Goal: Browse casually

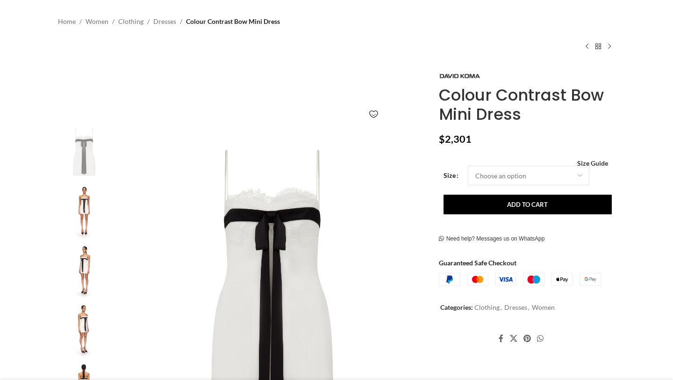
scroll to position [67, 0]
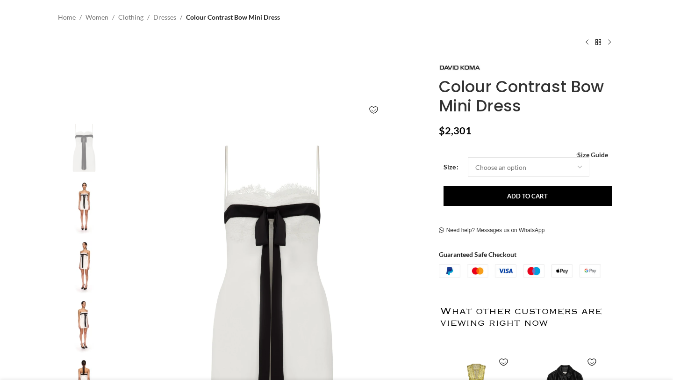
click at [86, 199] on img at bounding box center [84, 207] width 57 height 55
click at [93, 257] on img at bounding box center [84, 265] width 57 height 55
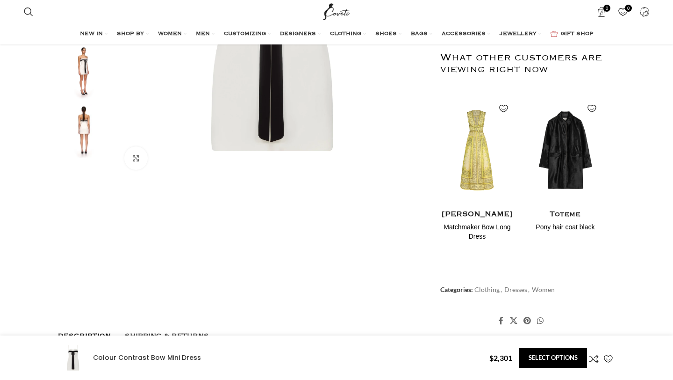
scroll to position [187, 0]
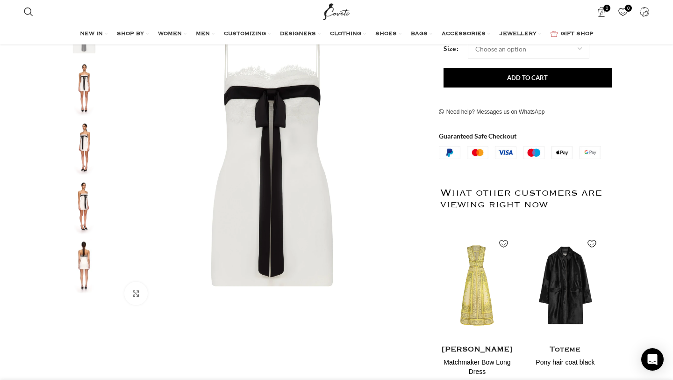
click at [62, 249] on img "5 / 5" at bounding box center [84, 266] width 57 height 55
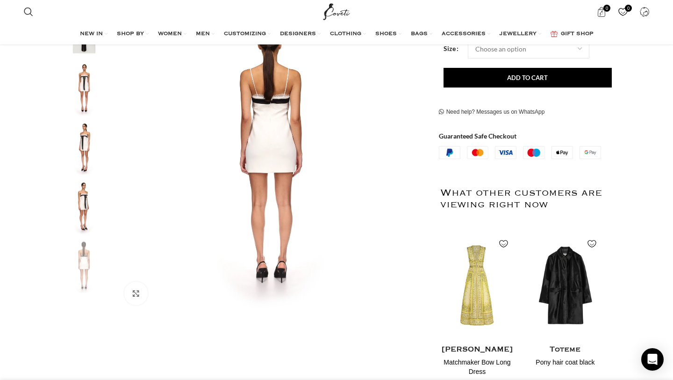
click at [85, 217] on img "4 / 5" at bounding box center [84, 207] width 57 height 55
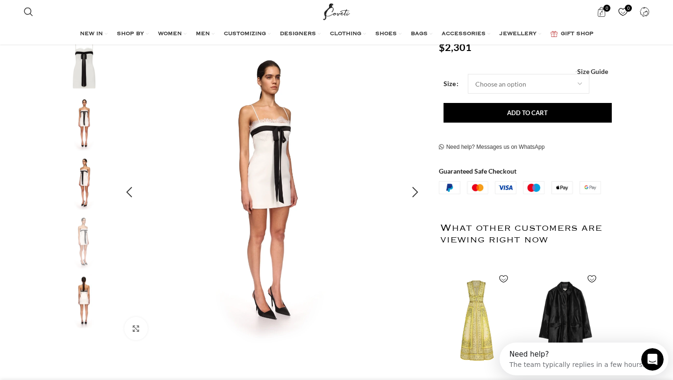
scroll to position [0, 0]
click at [93, 113] on img "2 / 5" at bounding box center [84, 123] width 57 height 55
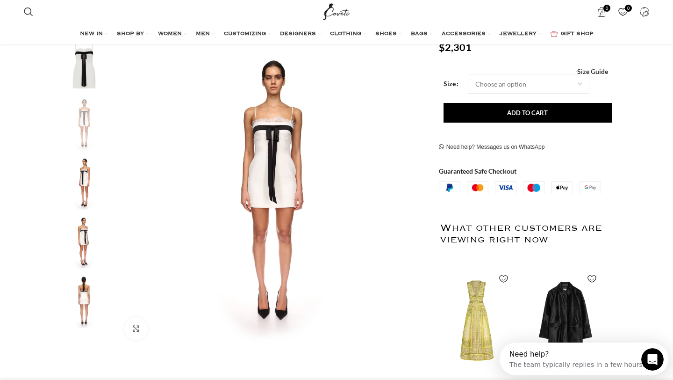
click at [98, 163] on img "3 / 5" at bounding box center [84, 183] width 57 height 55
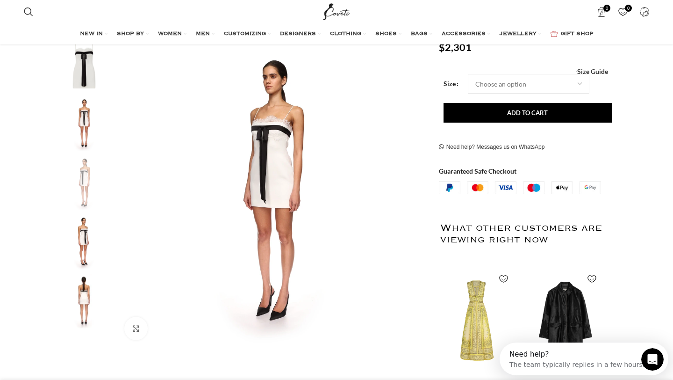
click at [98, 245] on img "4 / 5" at bounding box center [84, 242] width 57 height 55
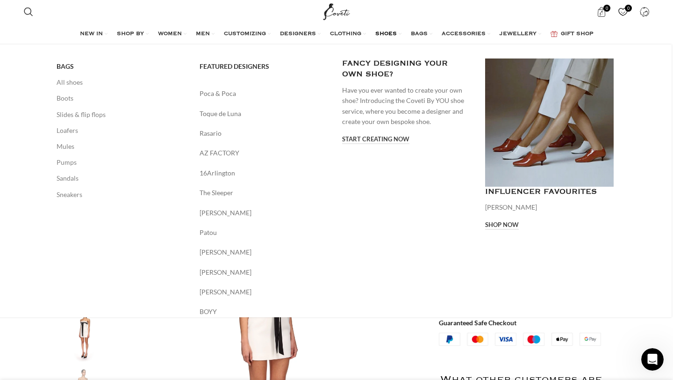
scroll to position [0, 197]
